Goal: Navigation & Orientation: Find specific page/section

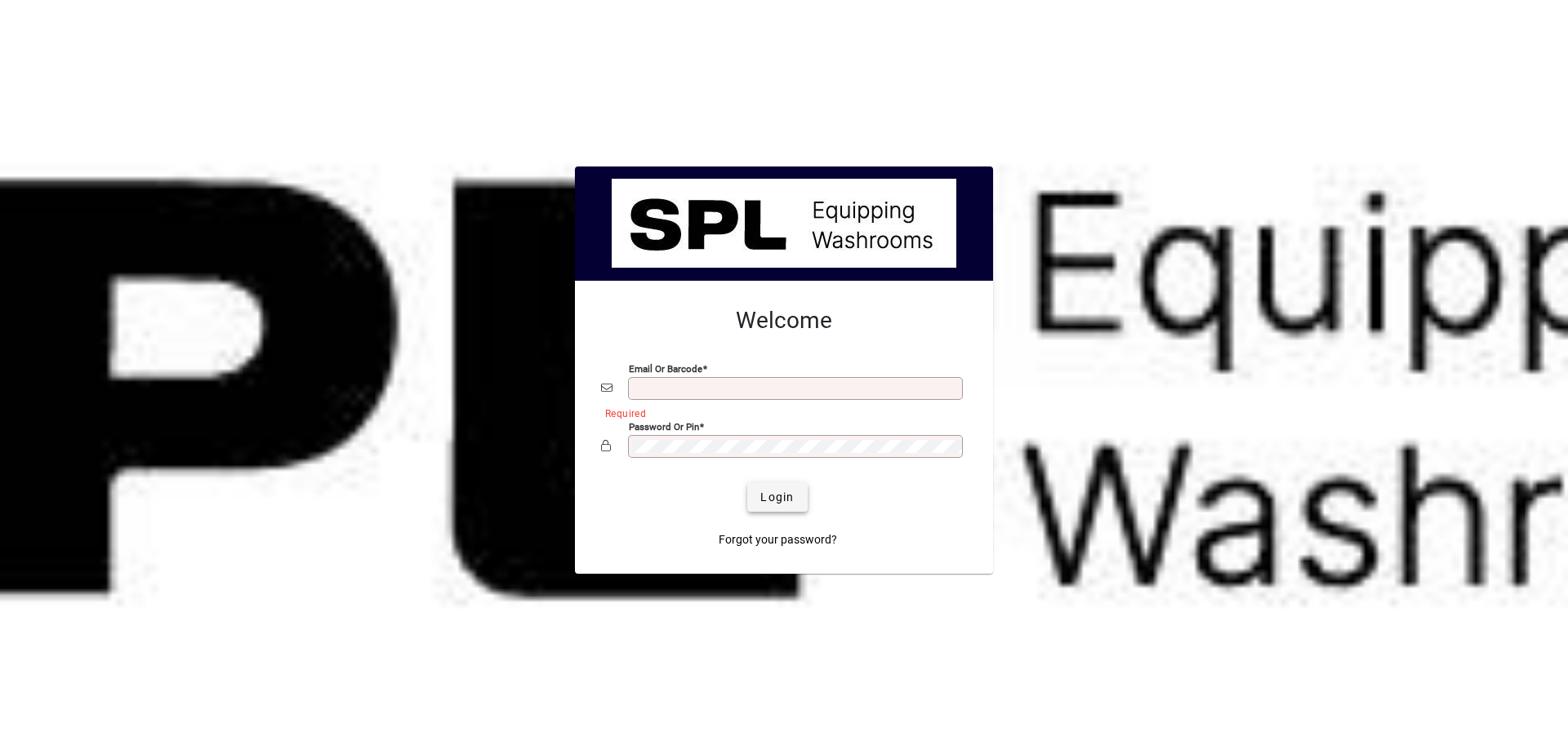
type input "**********"
click at [767, 501] on span "Login" at bounding box center [776, 497] width 33 height 17
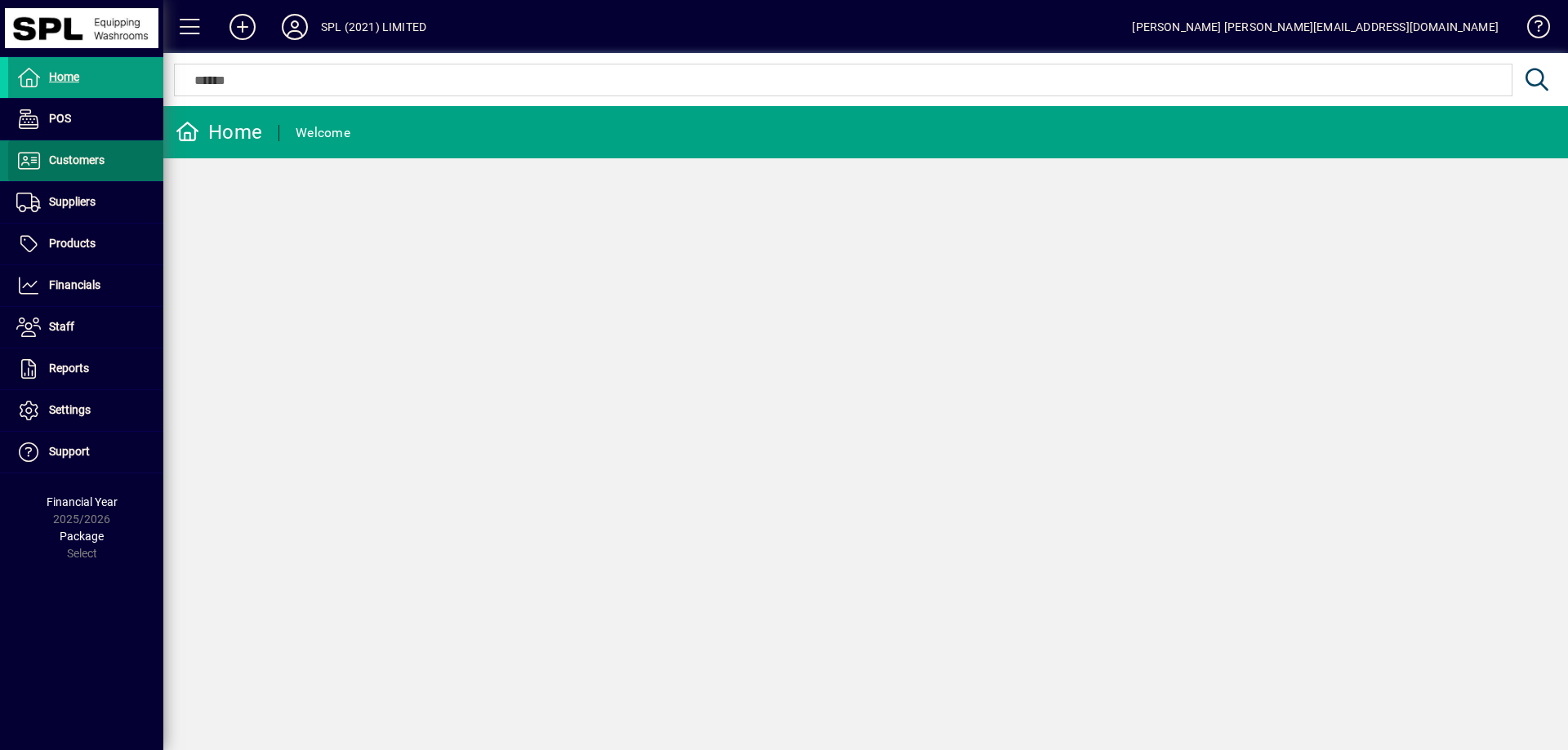
click at [85, 166] on span "Customers" at bounding box center [77, 160] width 56 height 13
